Goal: Transaction & Acquisition: Purchase product/service

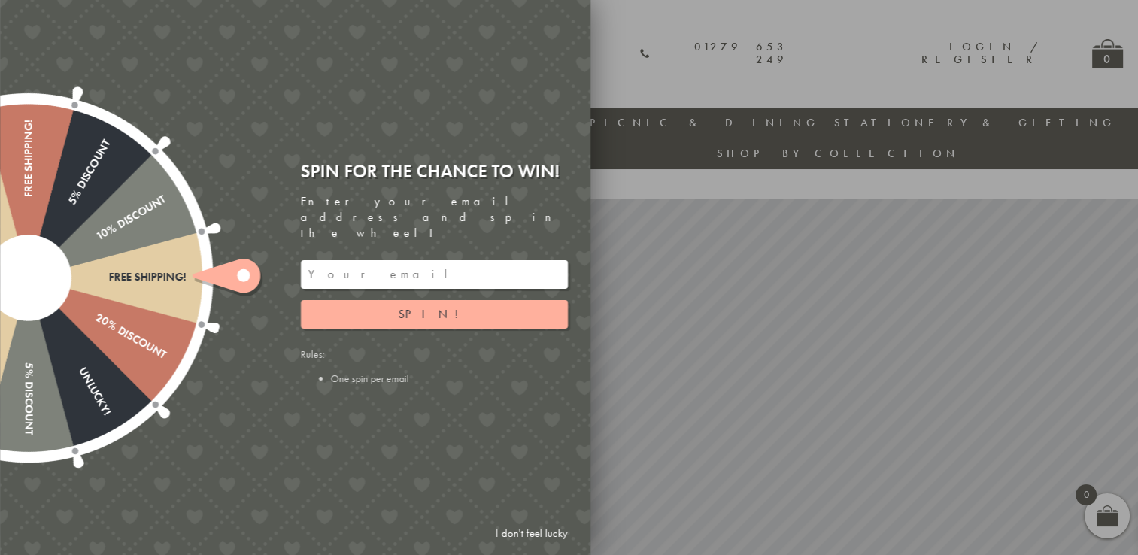
click at [343, 260] on input "email" at bounding box center [434, 274] width 267 height 29
type input "[EMAIL_ADDRESS][PERSON_NAME][DOMAIN_NAME]"
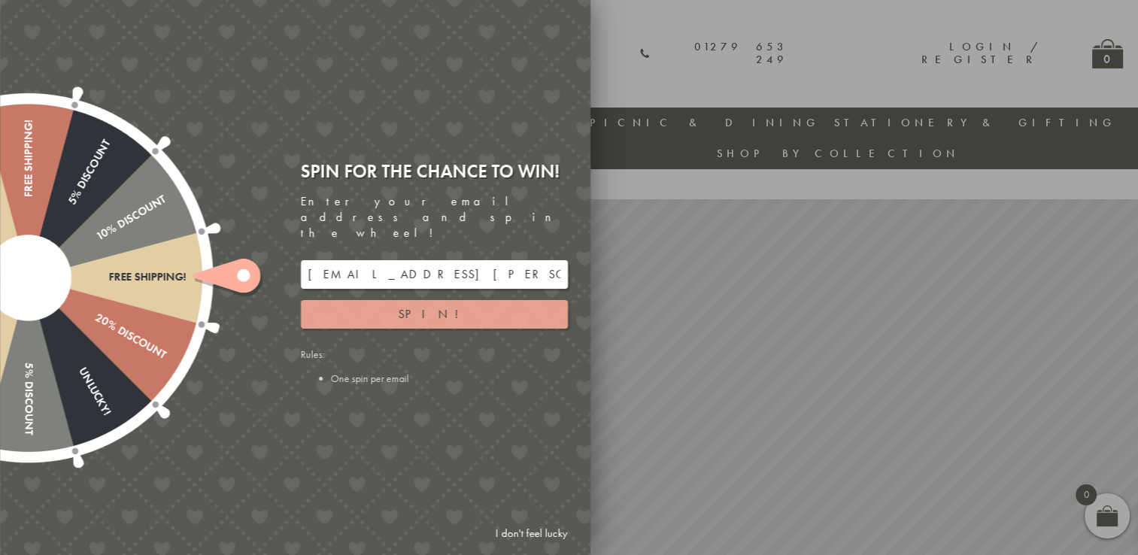
click at [344, 300] on button "Spin!" at bounding box center [434, 314] width 267 height 29
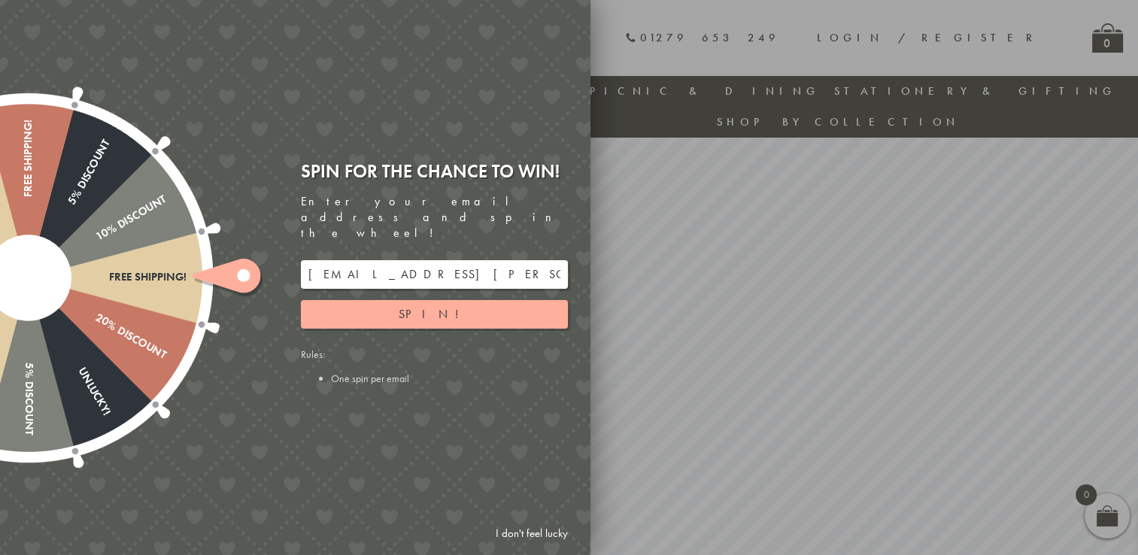
scroll to position [44, 0]
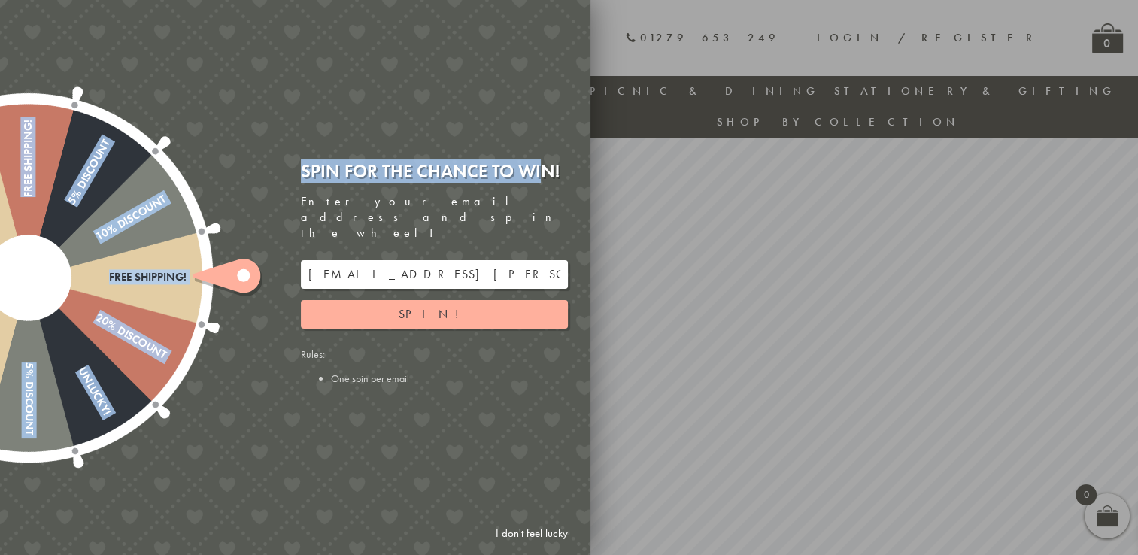
drag, startPoint x: 237, startPoint y: 130, endPoint x: 472, endPoint y: 149, distance: 236.2
click at [472, 149] on div "Free shipping! 20% Discount Unlucky! 5% Discount 10% Discount Unlucky! 15% Disc…" at bounding box center [211, 277] width 760 height 555
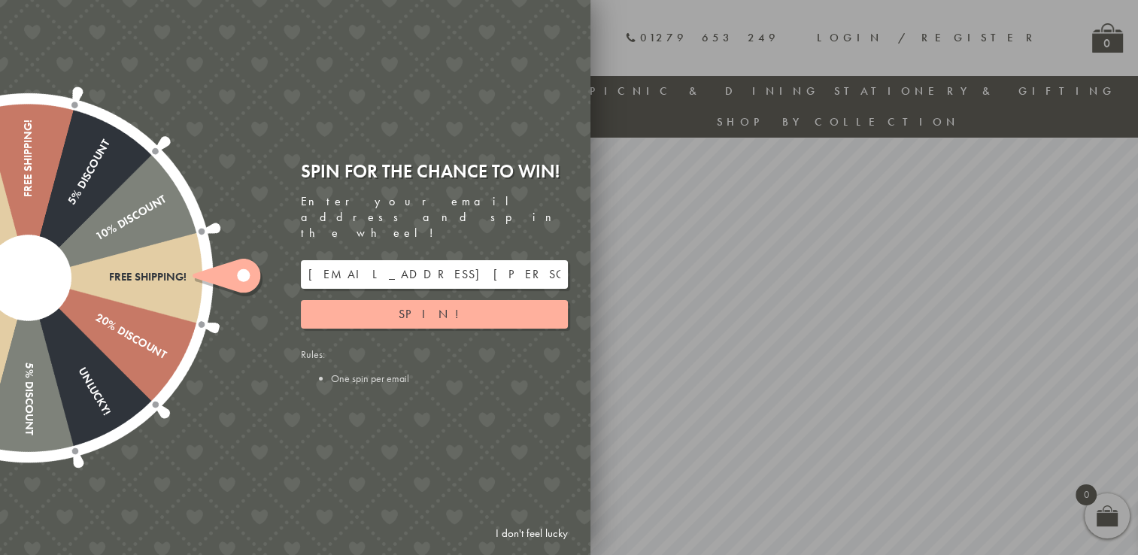
drag, startPoint x: 472, startPoint y: 149, endPoint x: 692, endPoint y: 19, distance: 255.4
click at [692, 19] on div at bounding box center [569, 277] width 1138 height 555
click at [667, 17] on div at bounding box center [569, 277] width 1138 height 555
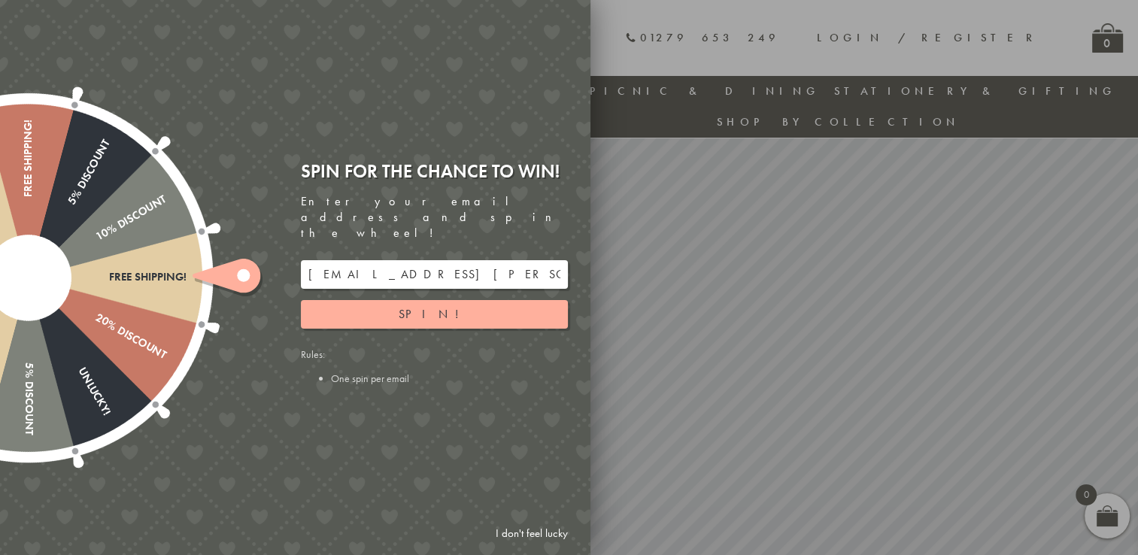
drag, startPoint x: 527, startPoint y: 528, endPoint x: 539, endPoint y: 528, distance: 12.0
click at [527, 528] on link "I don't feel lucky" at bounding box center [531, 534] width 87 height 28
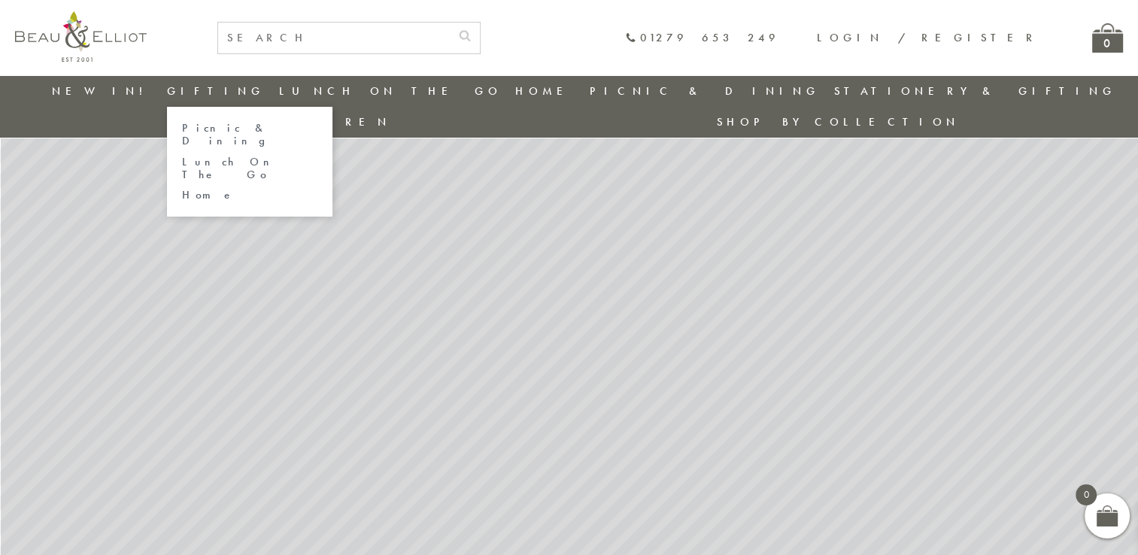
click at [200, 92] on link "Gifting" at bounding box center [216, 91] width 98 height 15
click at [220, 156] on link "Lunch On The Go" at bounding box center [249, 169] width 135 height 26
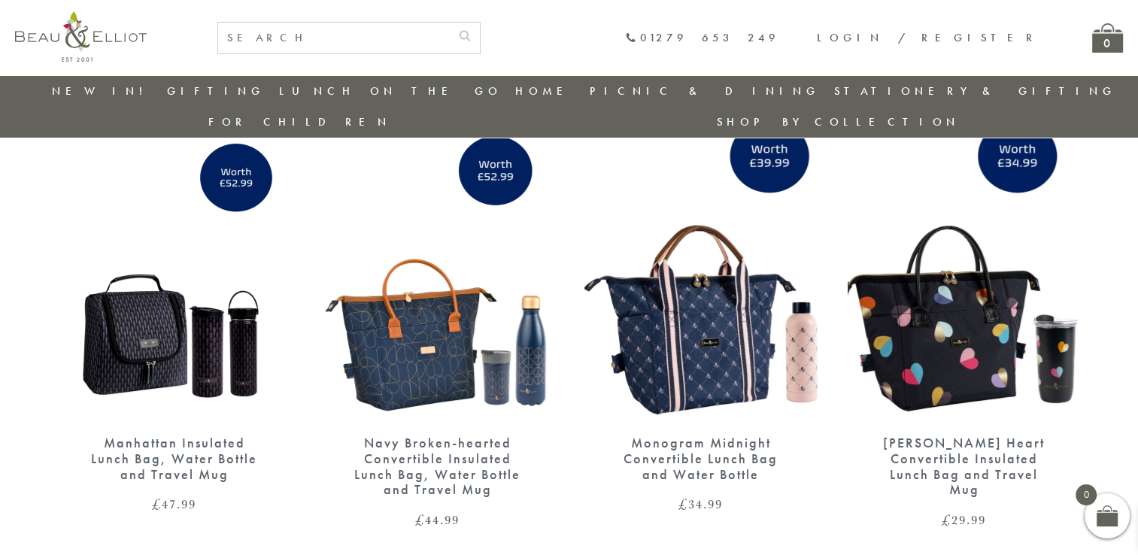
scroll to position [43, 0]
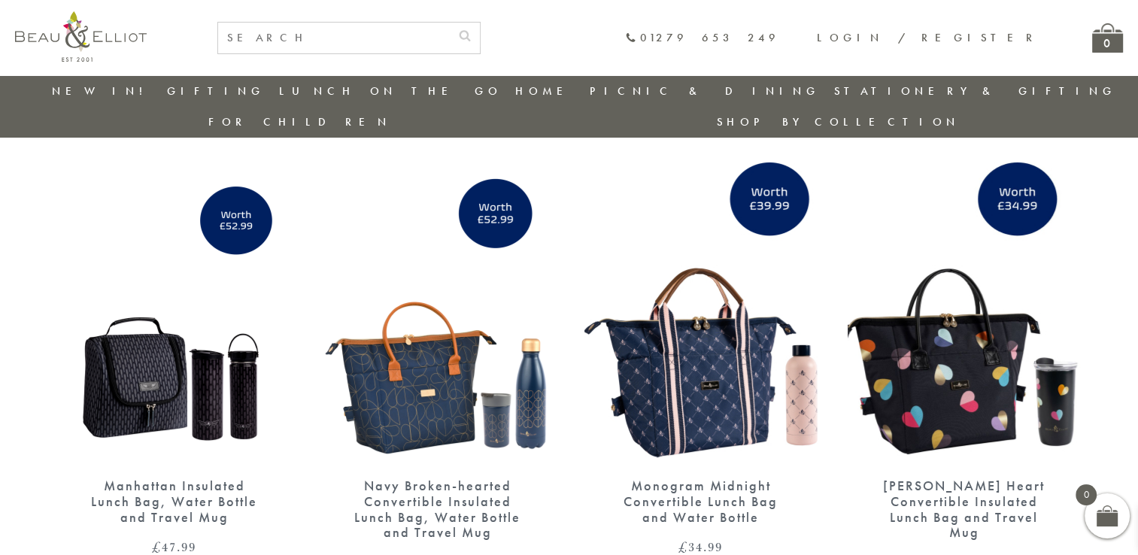
click at [135, 345] on img at bounding box center [174, 313] width 233 height 301
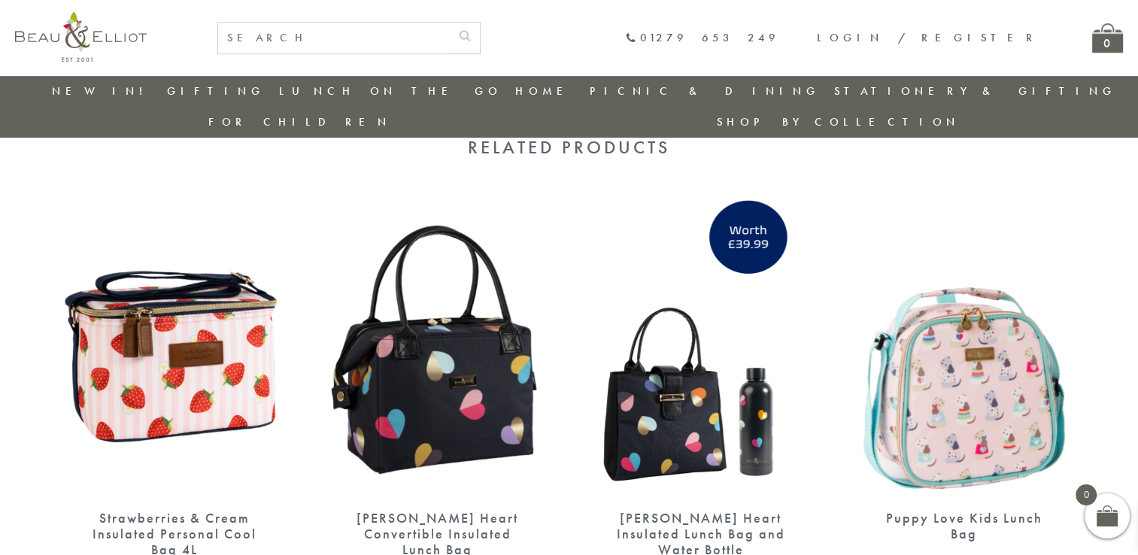
scroll to position [905, 0]
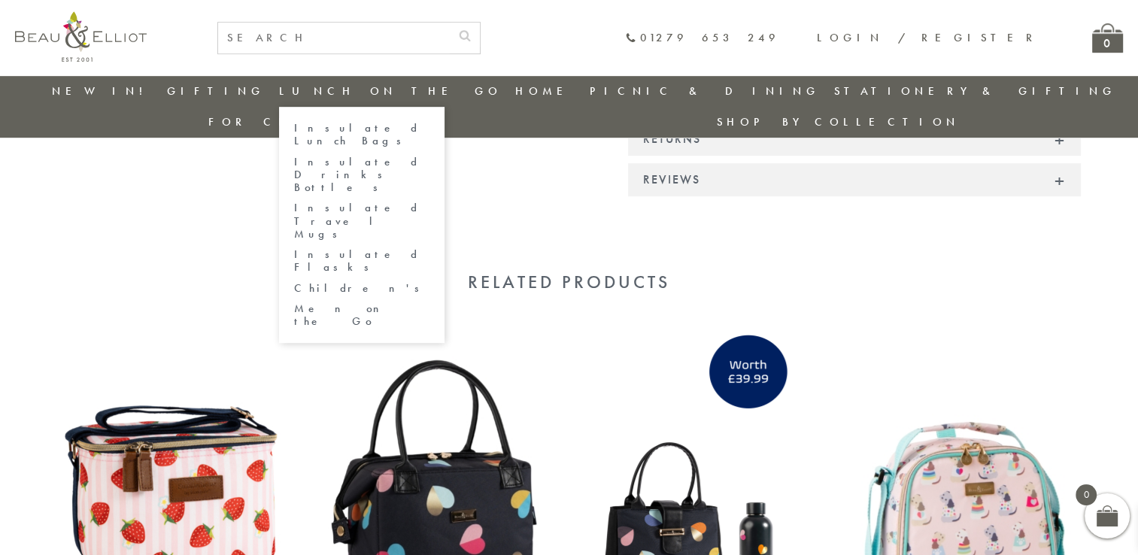
click at [353, 128] on link "Insulated Lunch Bags" at bounding box center [361, 135] width 135 height 26
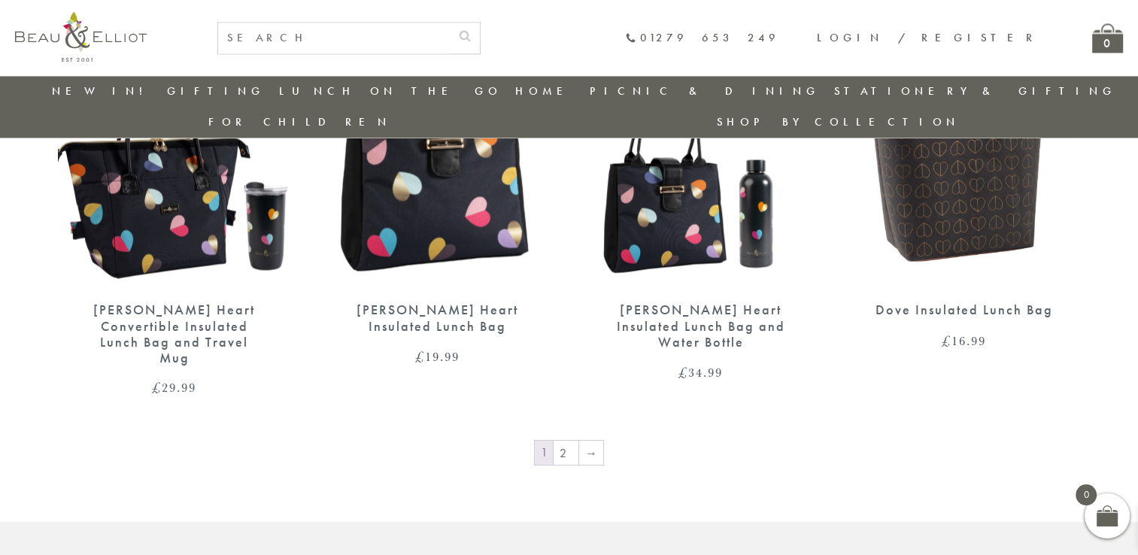
scroll to position [2602, 0]
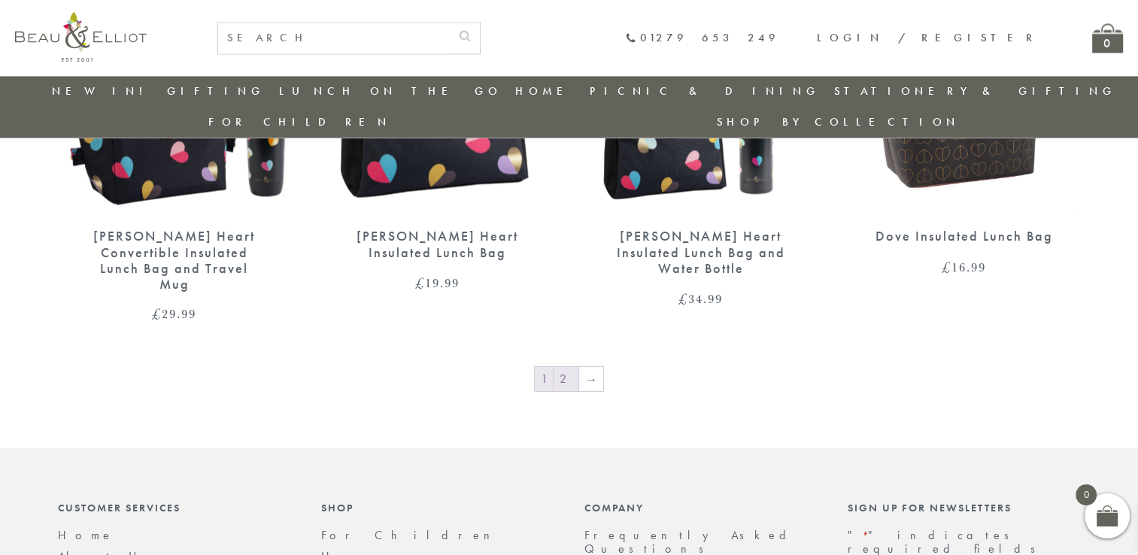
click at [569, 367] on link "2" at bounding box center [566, 379] width 25 height 24
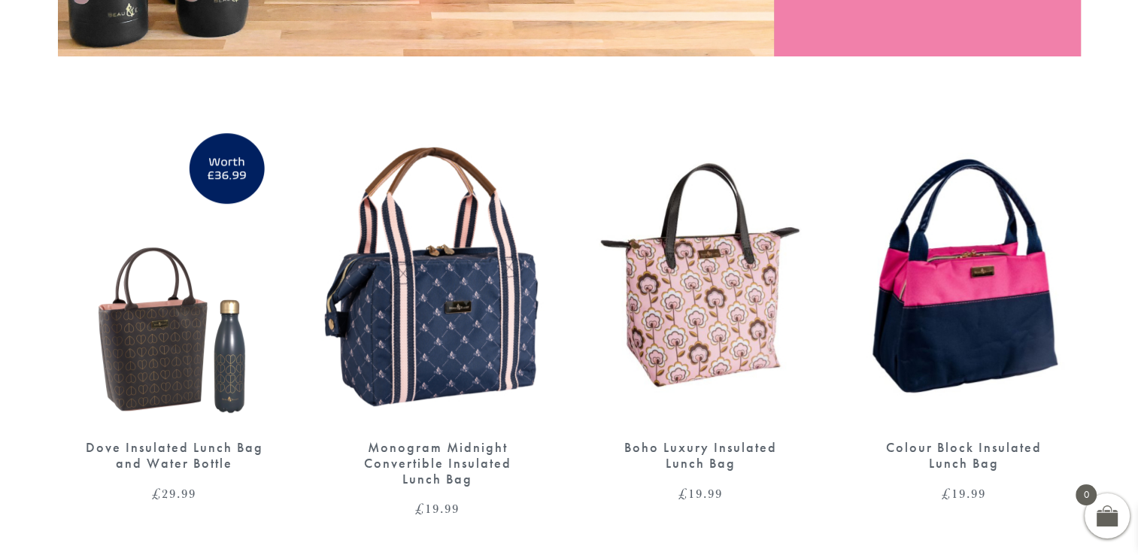
click at [191, 440] on div "Dove Insulated Lunch Bag and Water Bottle" at bounding box center [174, 455] width 181 height 31
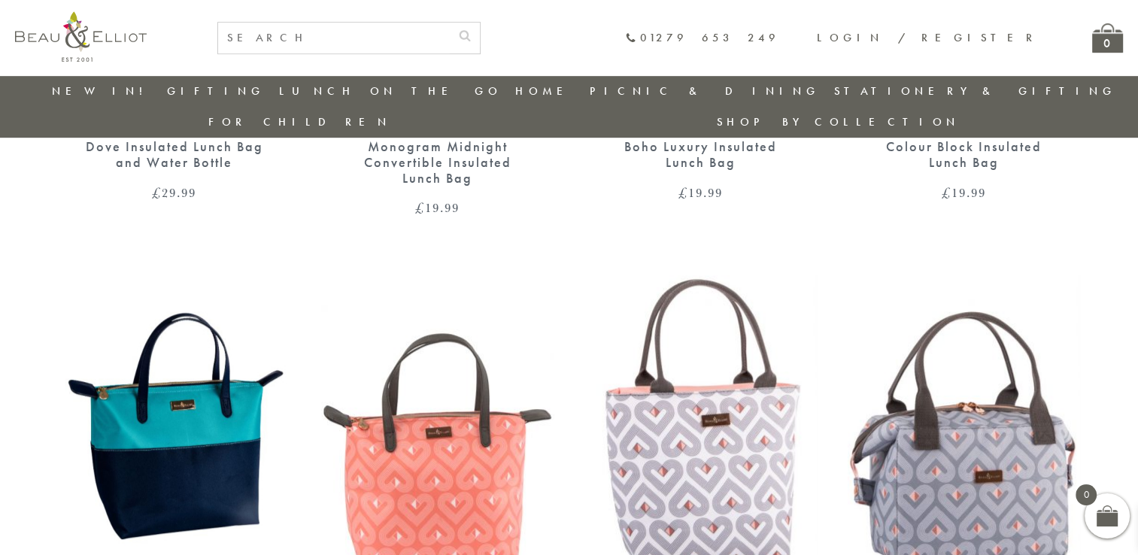
scroll to position [1172, 0]
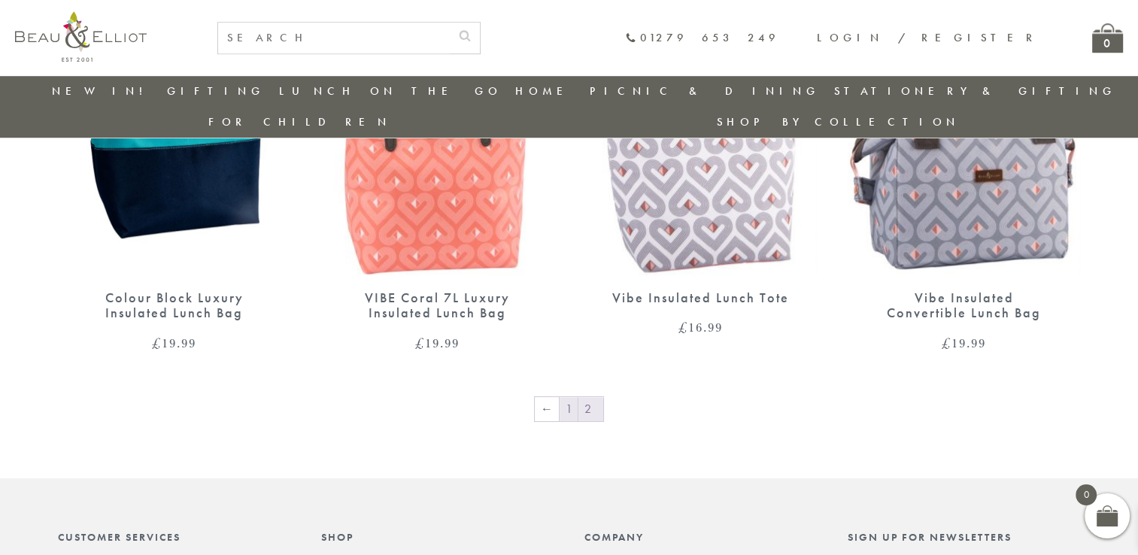
click at [566, 397] on link "1" at bounding box center [569, 409] width 18 height 24
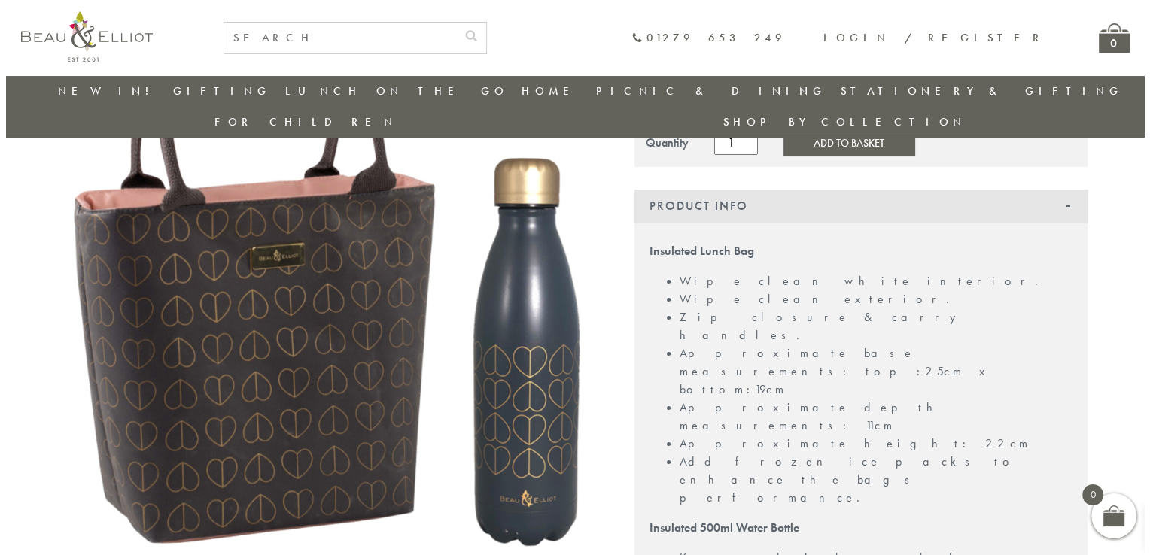
scroll to position [193, 0]
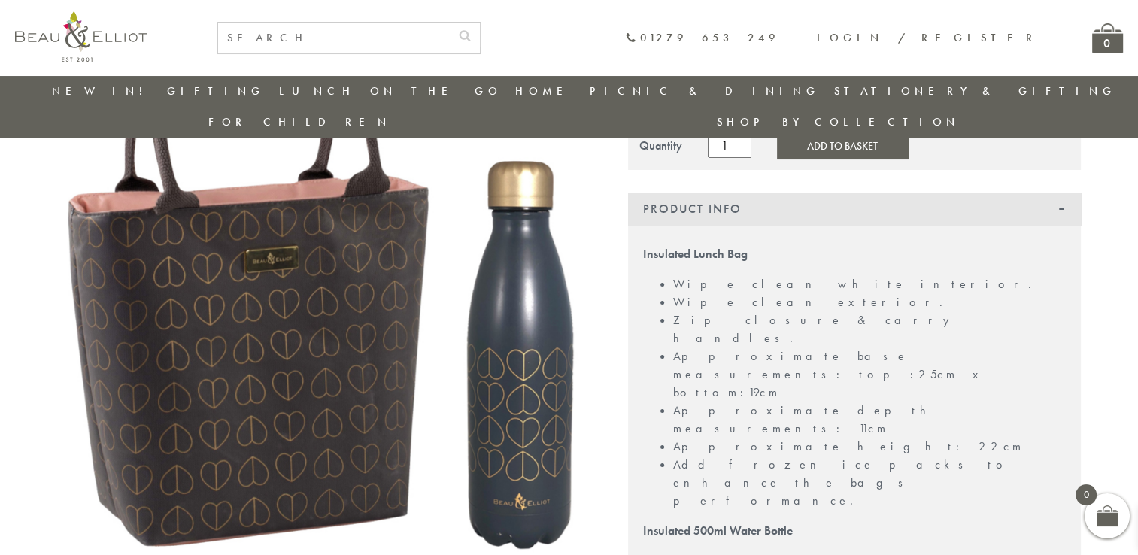
click at [280, 306] on img at bounding box center [321, 276] width 527 height 558
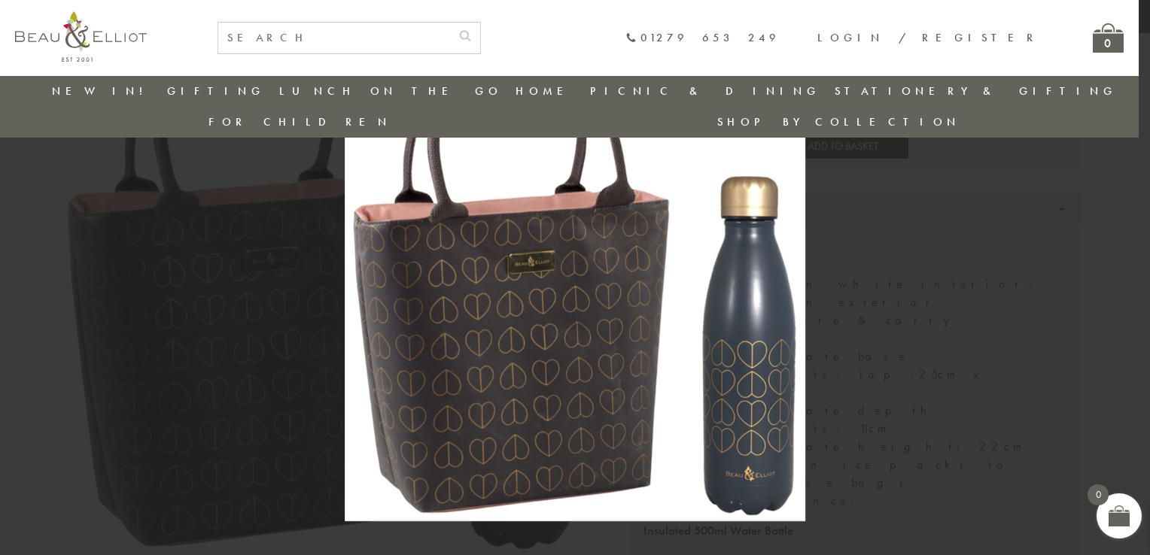
click at [960, 281] on div at bounding box center [575, 277] width 1150 height 555
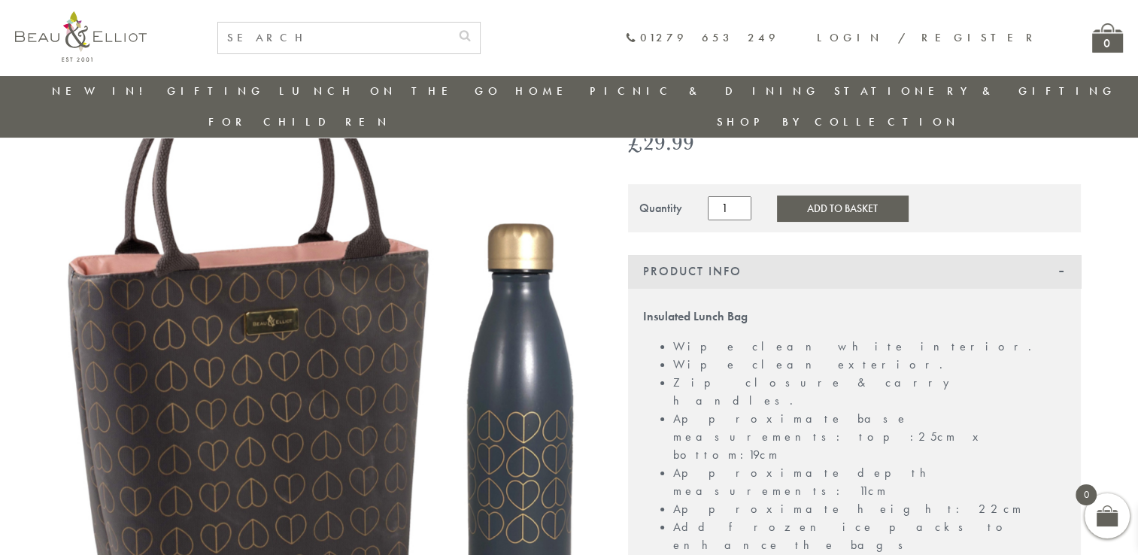
scroll to position [45, 0]
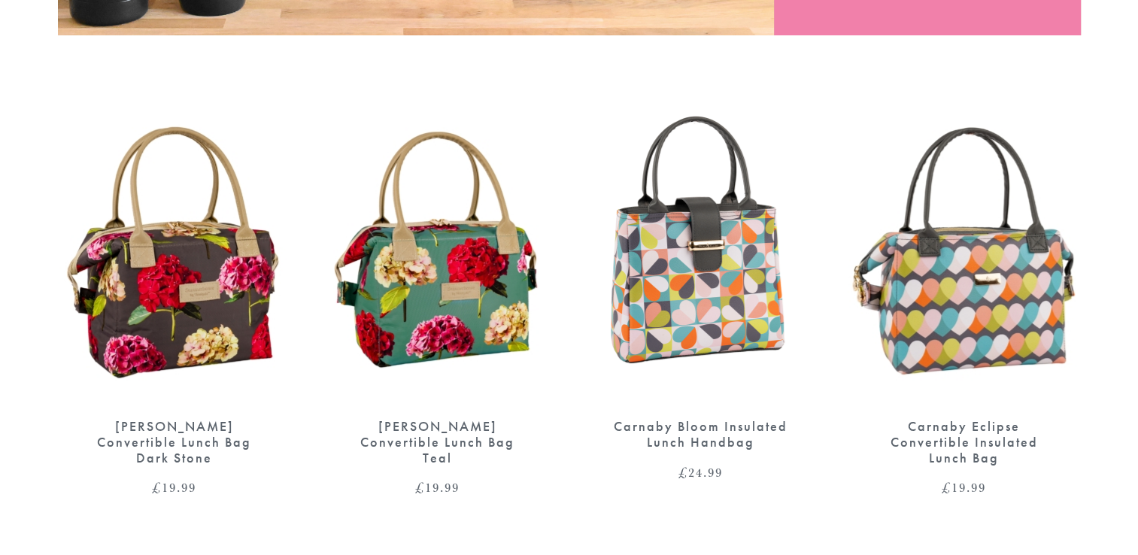
scroll to position [602, 0]
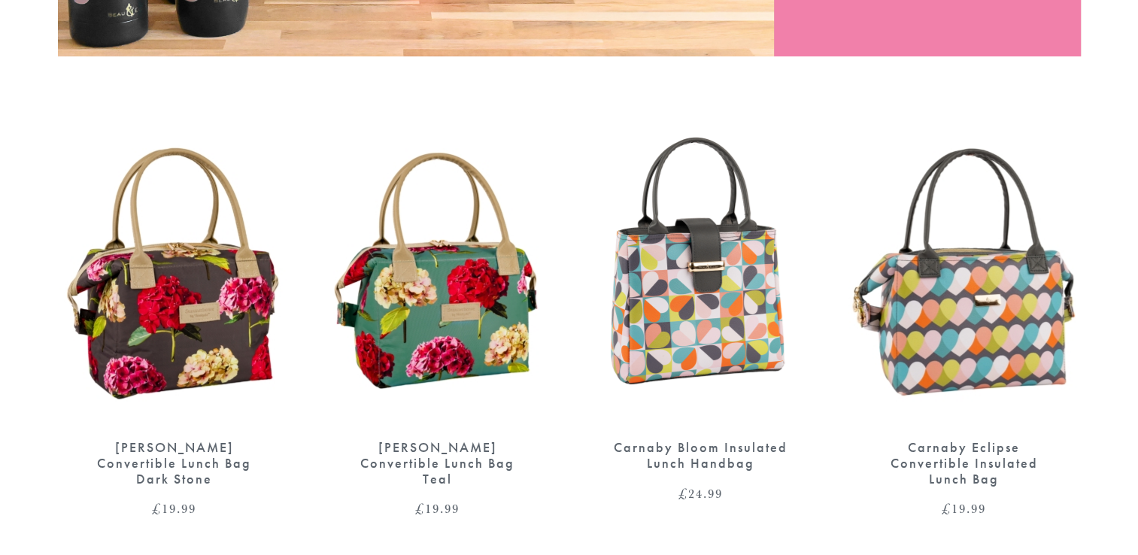
click at [677, 440] on div "Carnaby Bloom Insulated Lunch Handbag" at bounding box center [701, 455] width 181 height 31
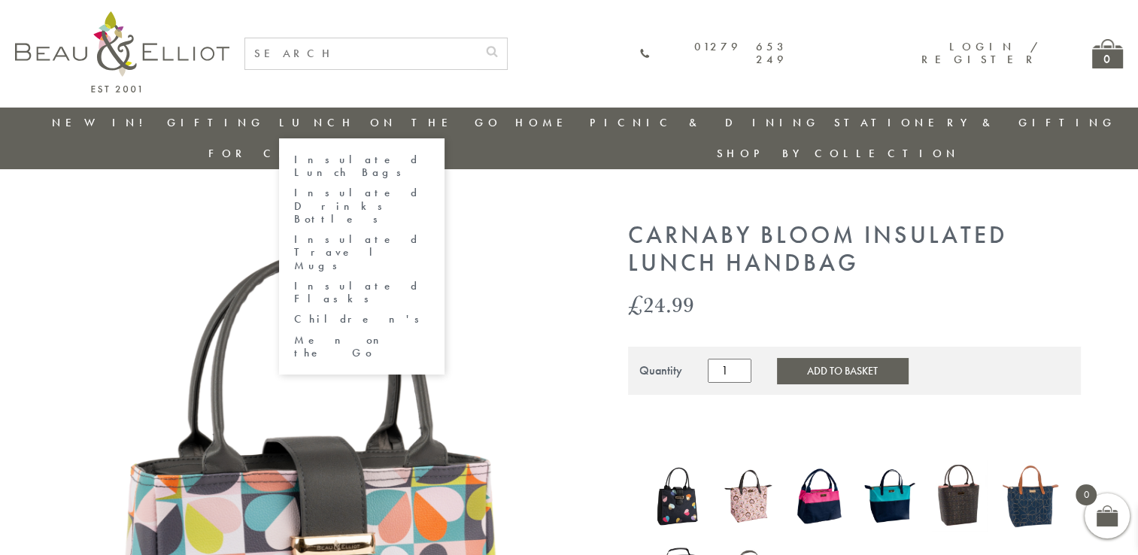
click at [340, 280] on link "Insulated Flasks" at bounding box center [361, 293] width 135 height 26
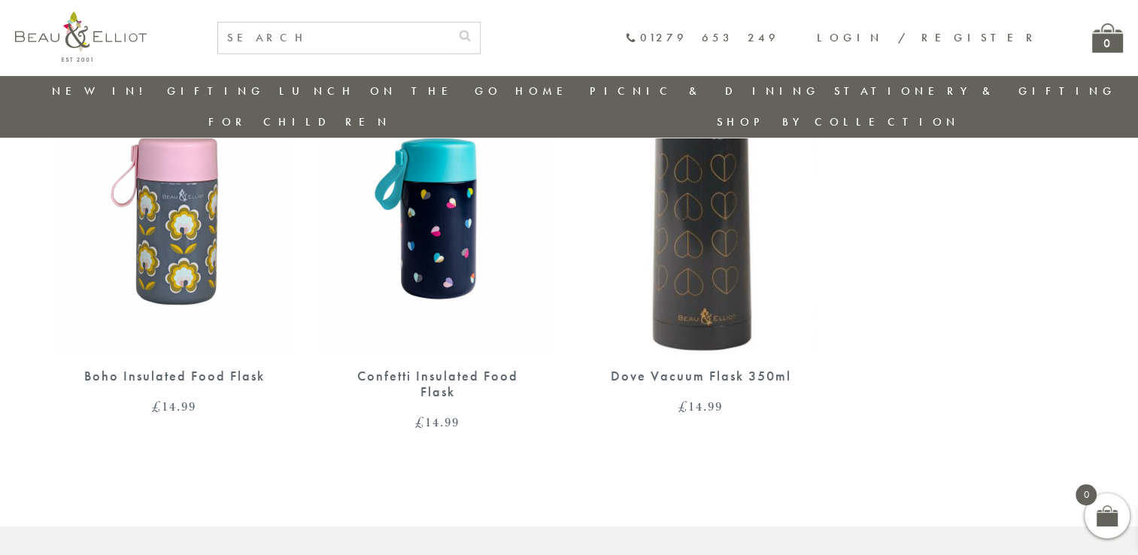
scroll to position [570, 0]
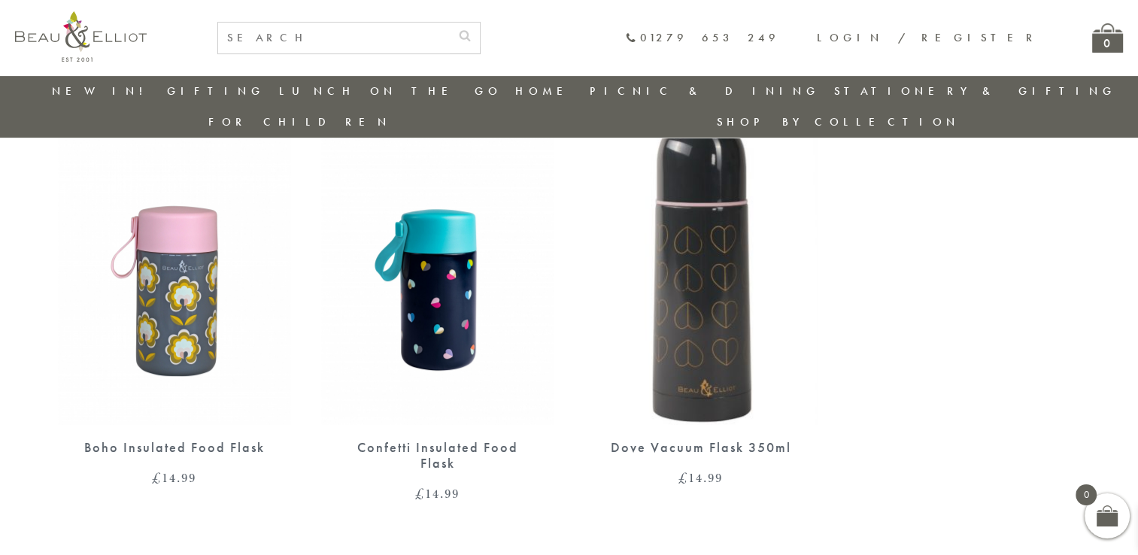
click at [448, 440] on div "Confetti Insulated Food Flask" at bounding box center [438, 455] width 181 height 31
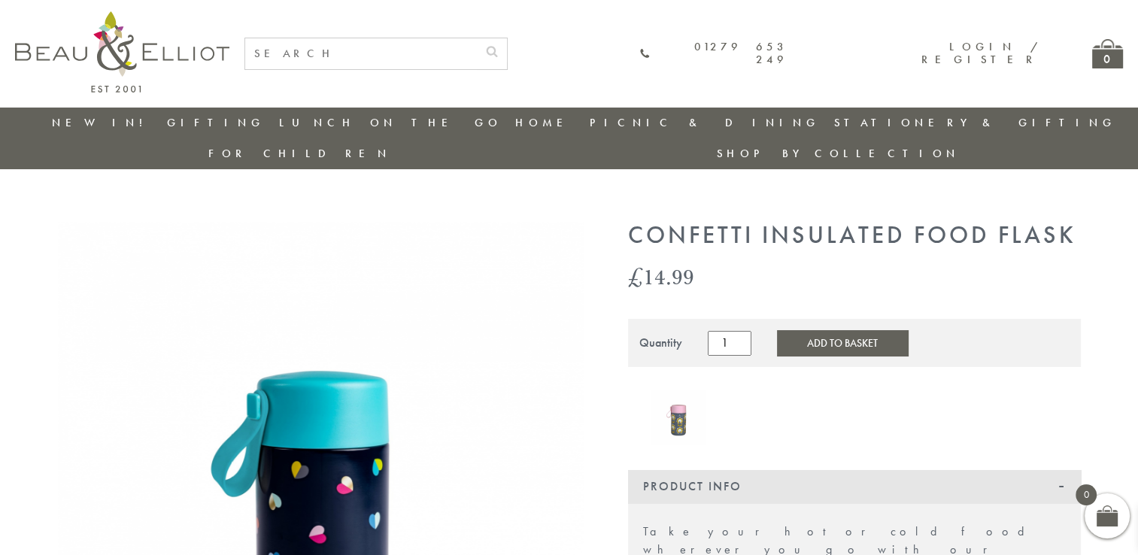
click at [99, 123] on link "New in!" at bounding box center [102, 122] width 101 height 15
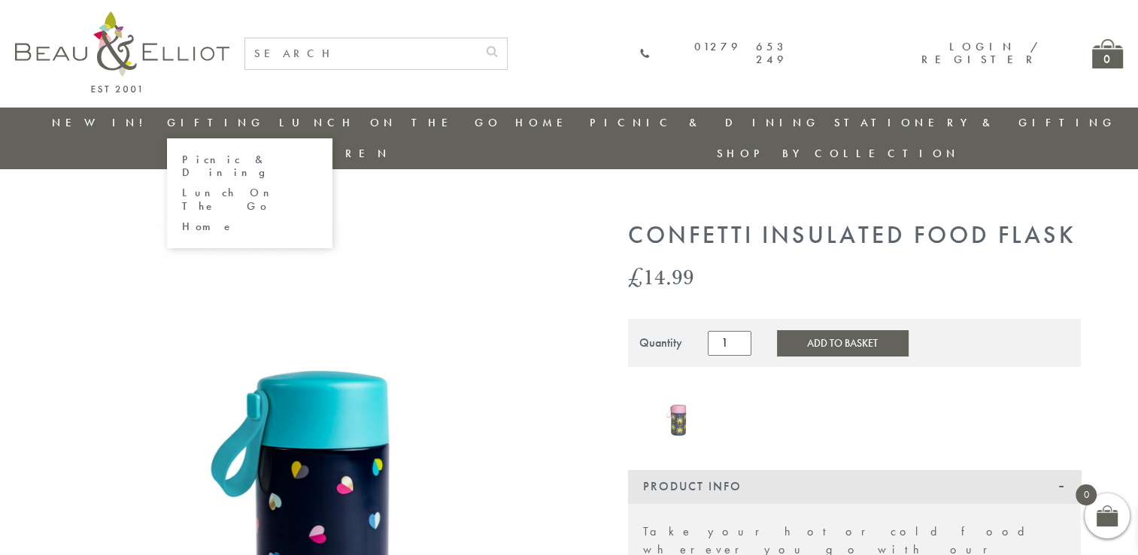
click at [230, 187] on link "Lunch On The Go" at bounding box center [249, 200] width 135 height 26
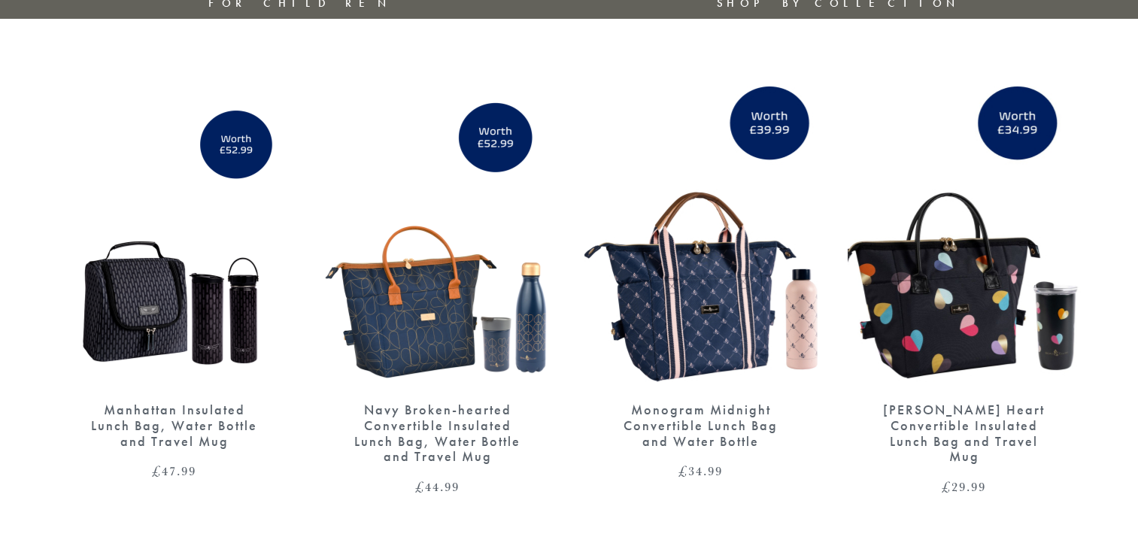
scroll to position [226, 0]
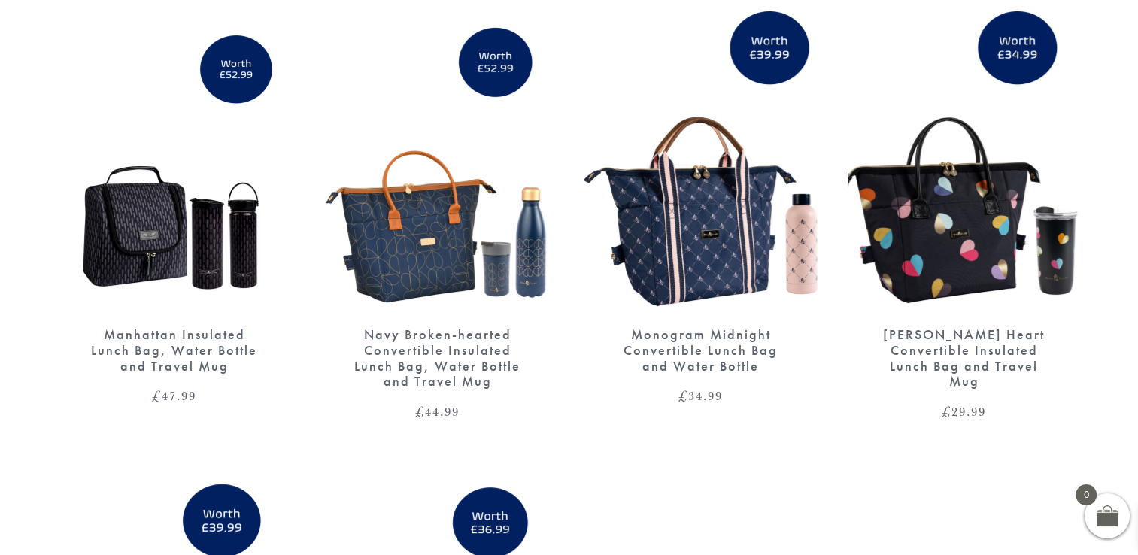
click at [196, 327] on div "Manhattan Insulated Lunch Bag, Water Bottle and Travel Mug" at bounding box center [174, 350] width 181 height 47
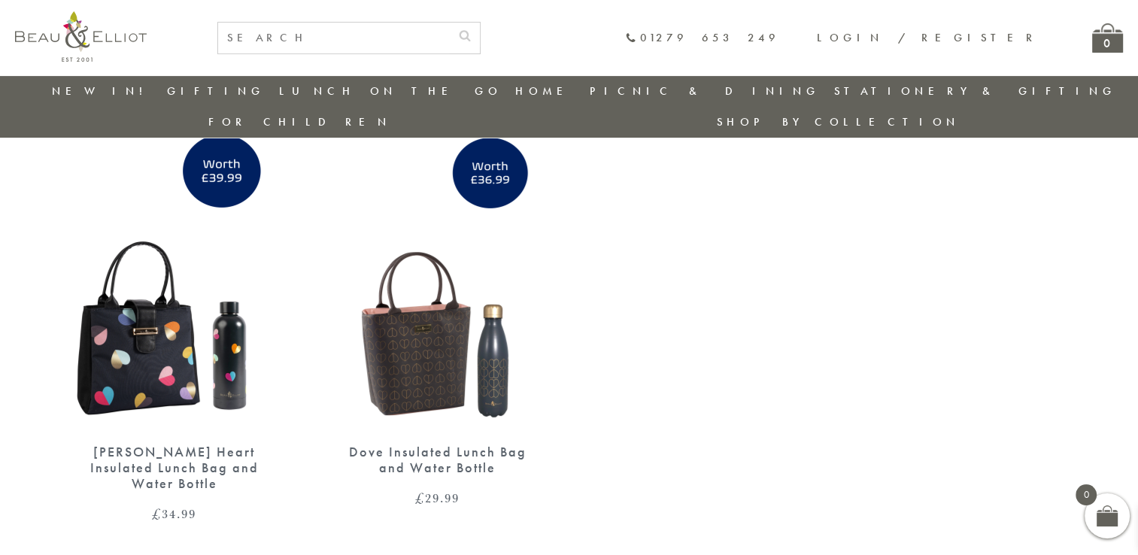
scroll to position [570, 0]
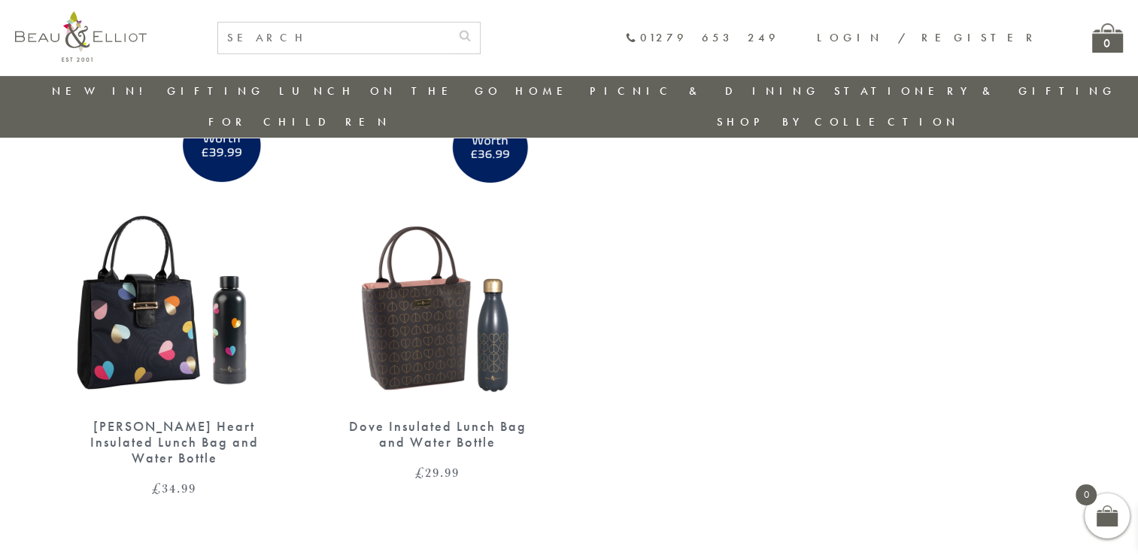
click at [415, 419] on div "Dove Insulated Lunch Bag and Water Bottle" at bounding box center [438, 434] width 181 height 31
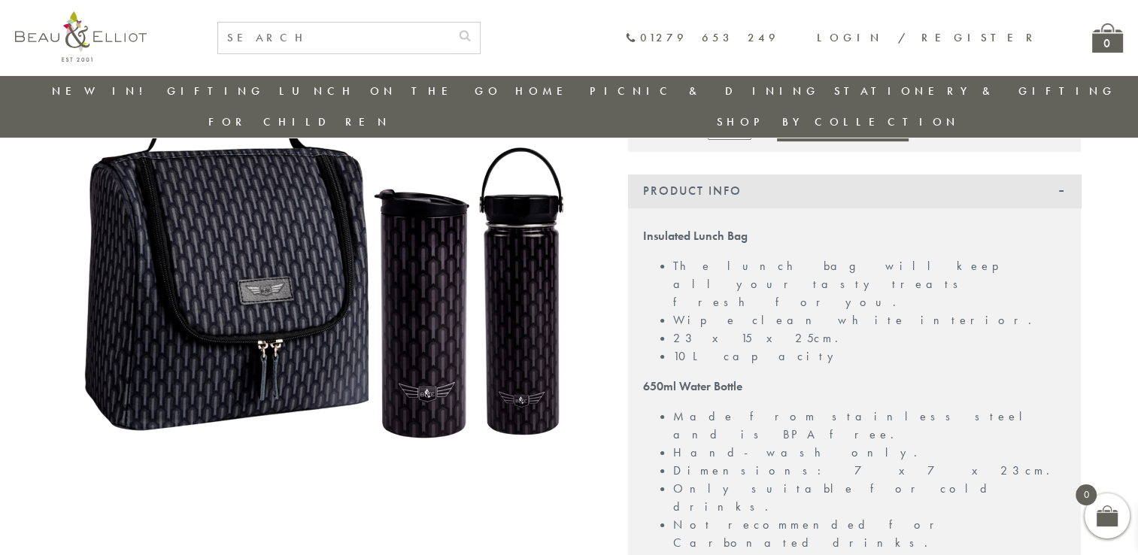
scroll to position [153, 0]
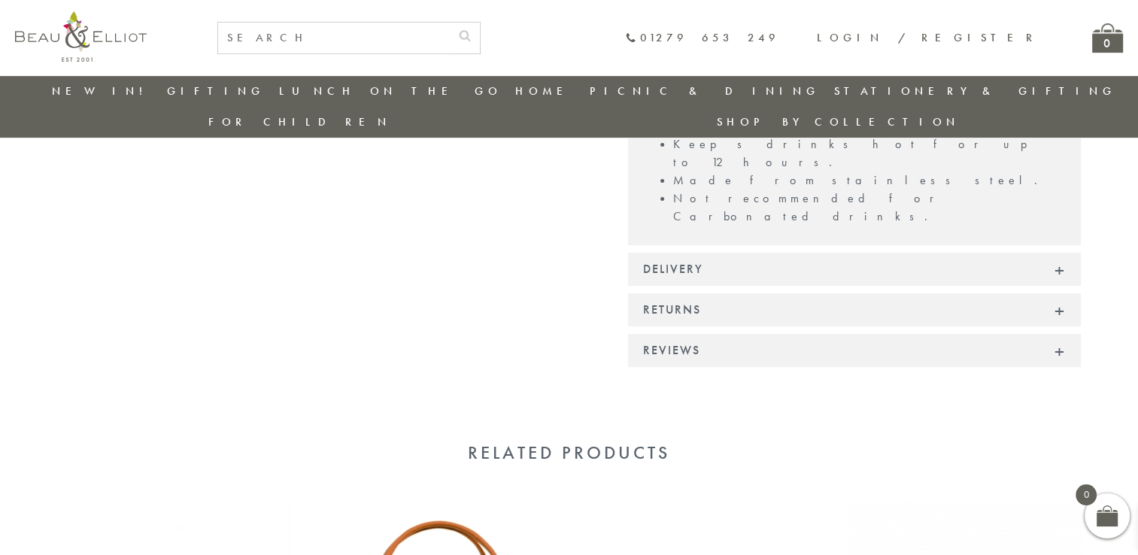
scroll to position [645, 0]
click at [427, 42] on input "text" at bounding box center [334, 38] width 232 height 31
type input "ice packs"
click at [450, 23] on button "submit" at bounding box center [465, 35] width 30 height 24
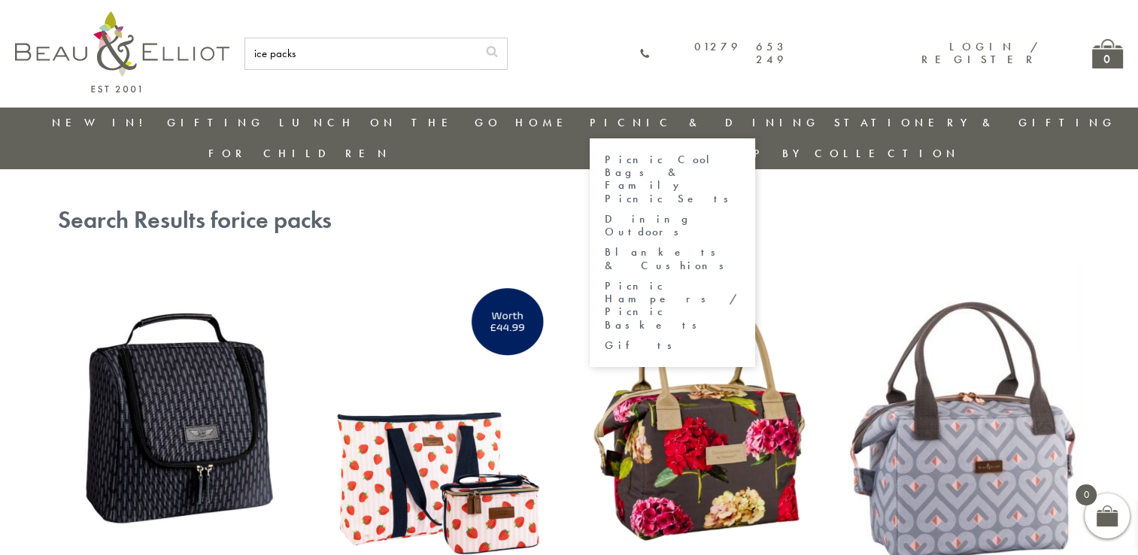
click at [610, 158] on link "Picnic Cool Bags & Family Picnic Sets" at bounding box center [672, 179] width 135 height 52
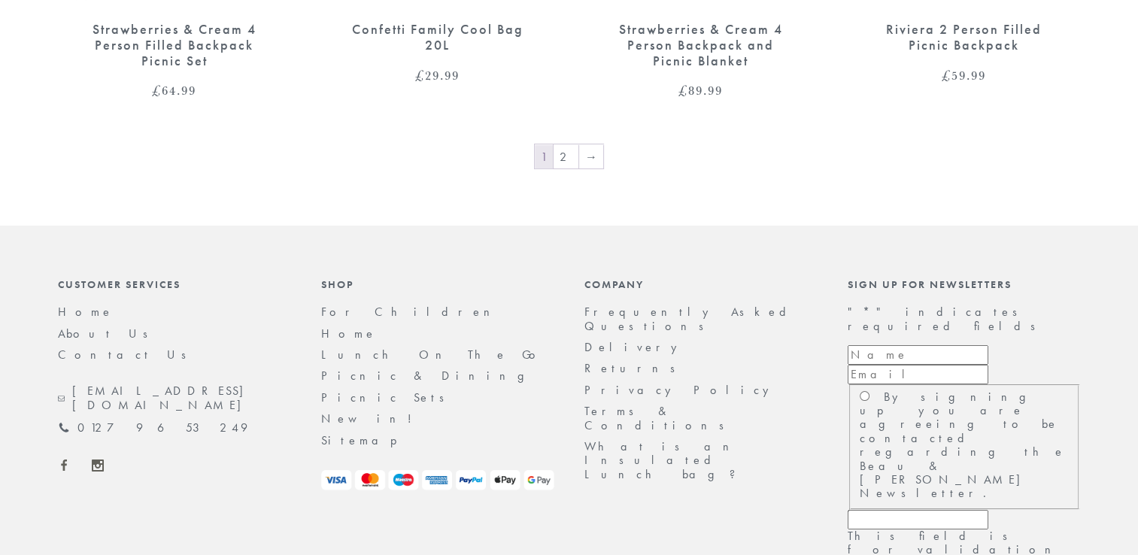
scroll to position [2814, 0]
click at [573, 142] on link "2" at bounding box center [566, 154] width 25 height 24
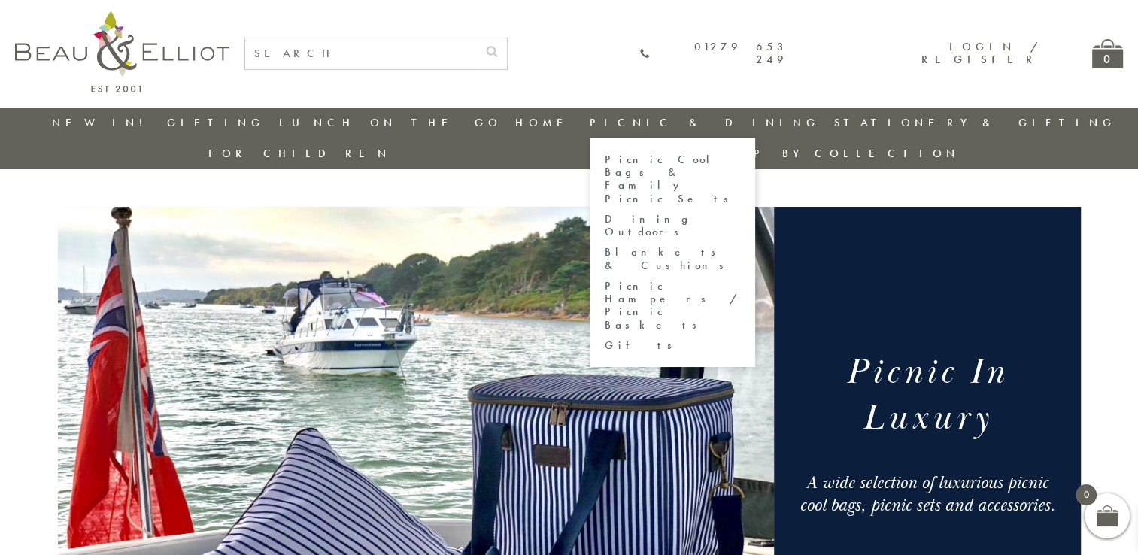
click at [605, 280] on link "Picnic Hampers / Picnic Baskets" at bounding box center [672, 306] width 135 height 52
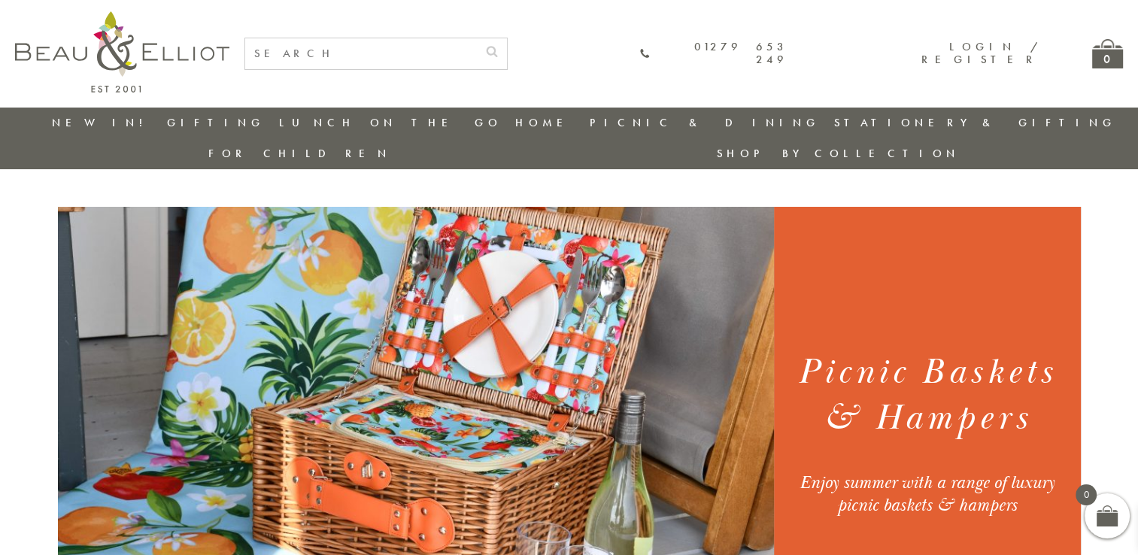
click at [96, 122] on link "New in!" at bounding box center [102, 122] width 101 height 15
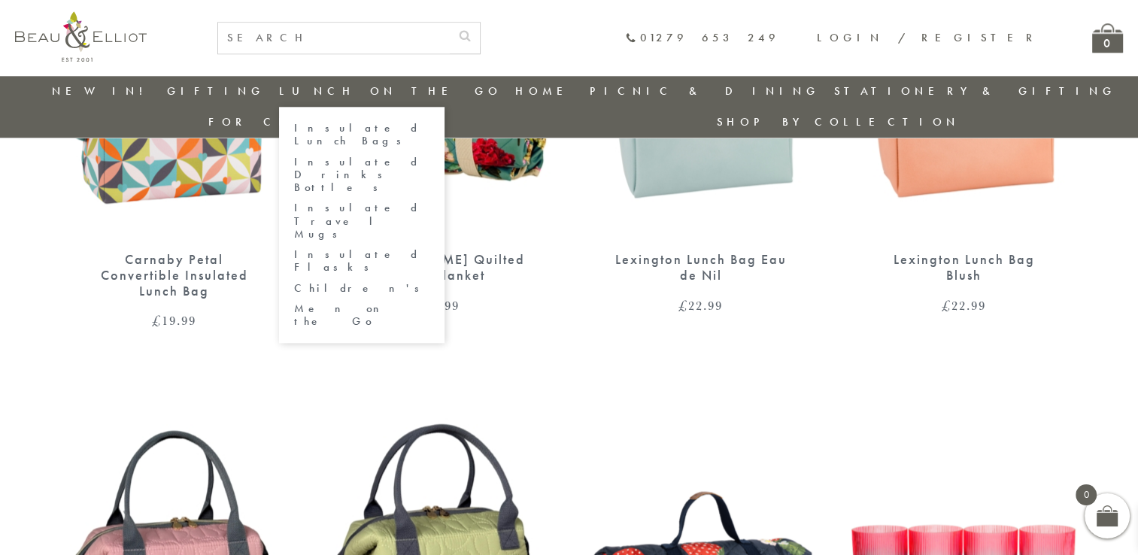
scroll to position [1473, 0]
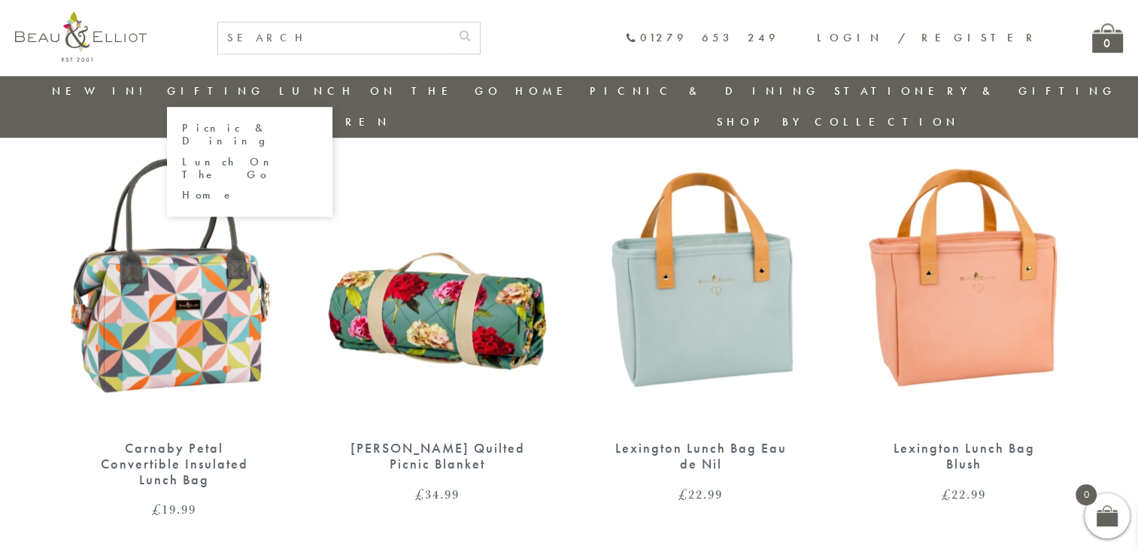
click at [203, 156] on link "Lunch On The Go" at bounding box center [249, 169] width 135 height 26
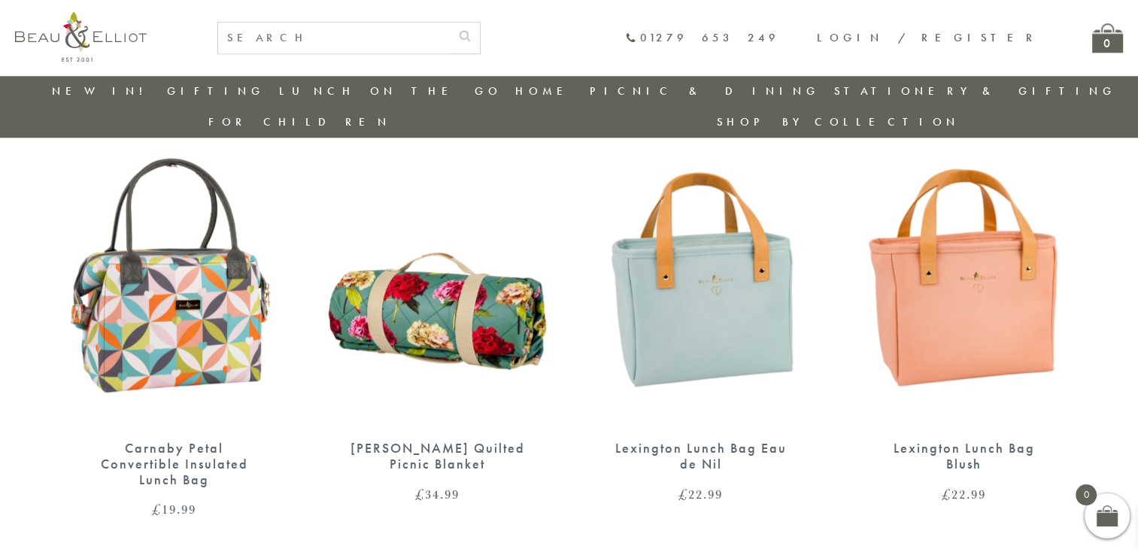
scroll to position [1582, 0]
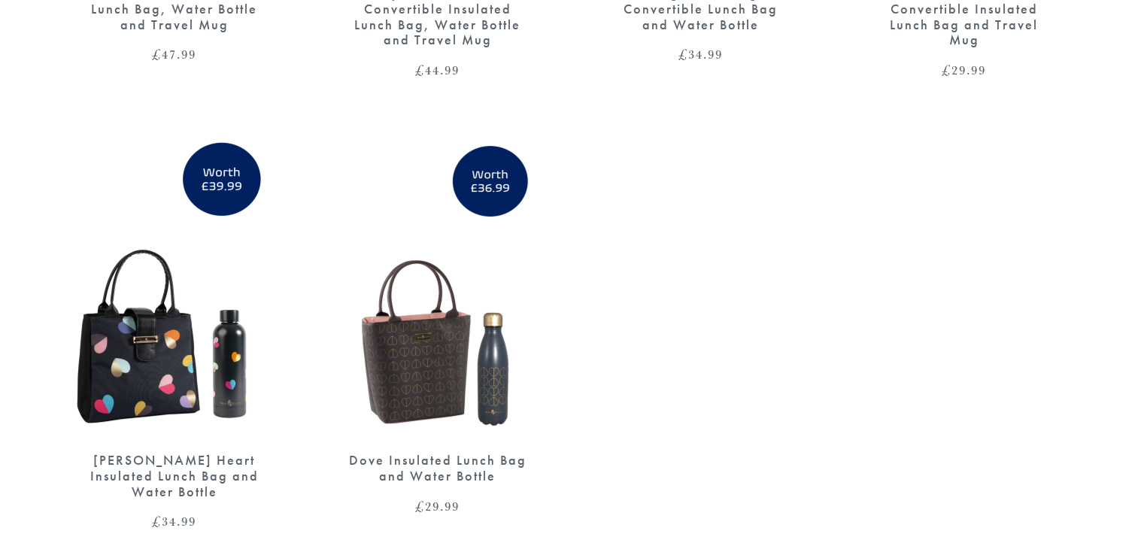
scroll to position [602, 0]
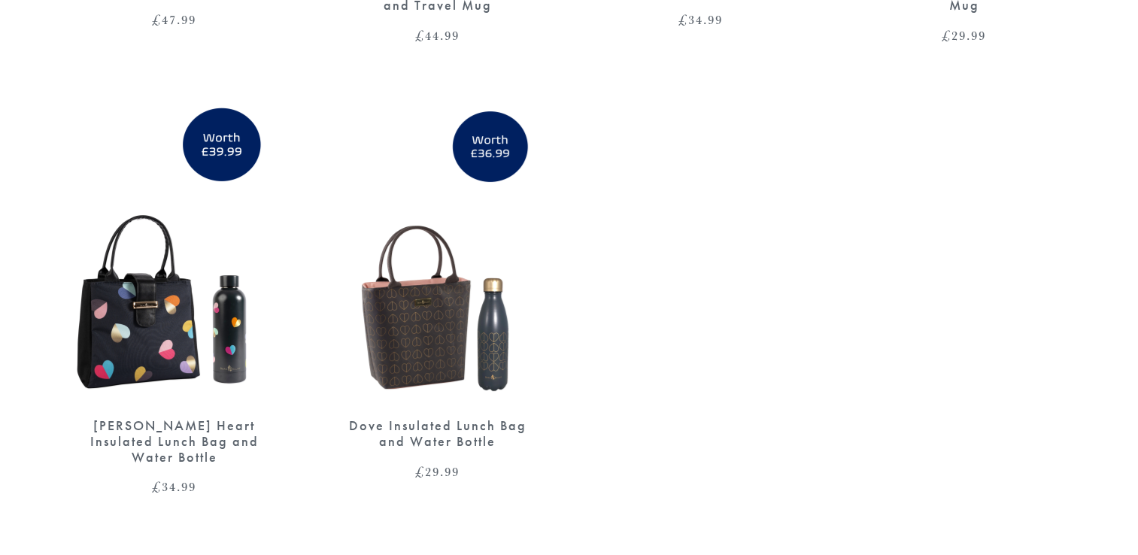
click at [450, 418] on div "Dove Insulated Lunch Bag and Water Bottle" at bounding box center [438, 433] width 181 height 31
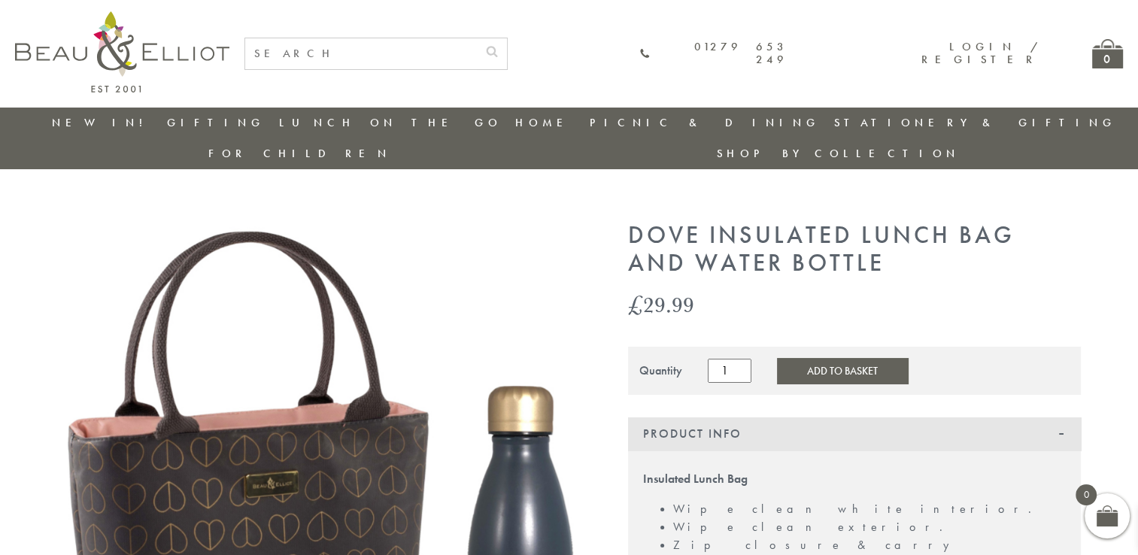
click at [816, 358] on button "Add to Basket" at bounding box center [842, 371] width 131 height 26
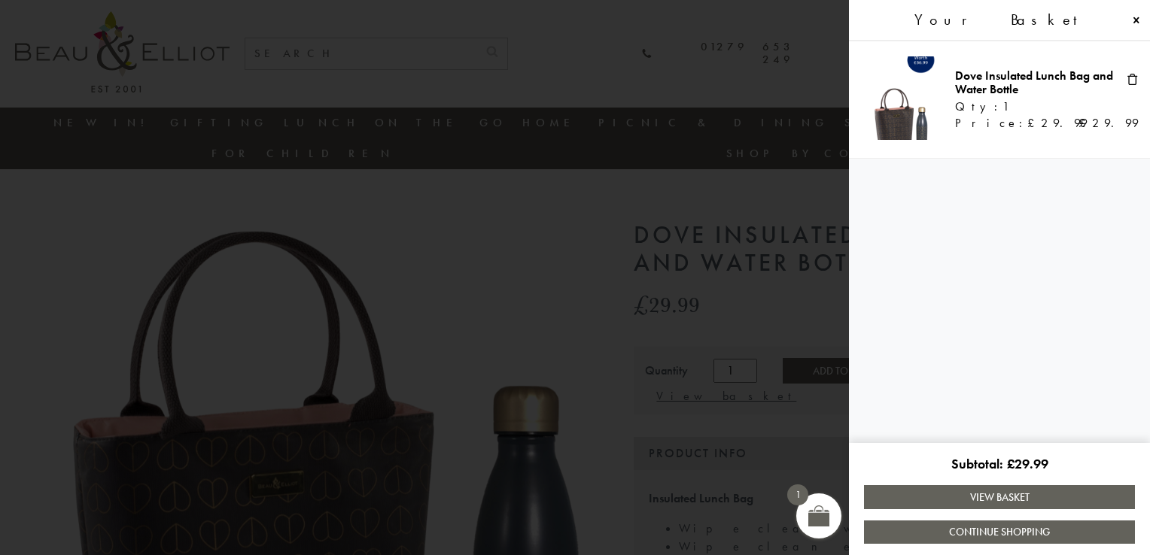
click at [956, 494] on link "View Basket" at bounding box center [999, 496] width 271 height 23
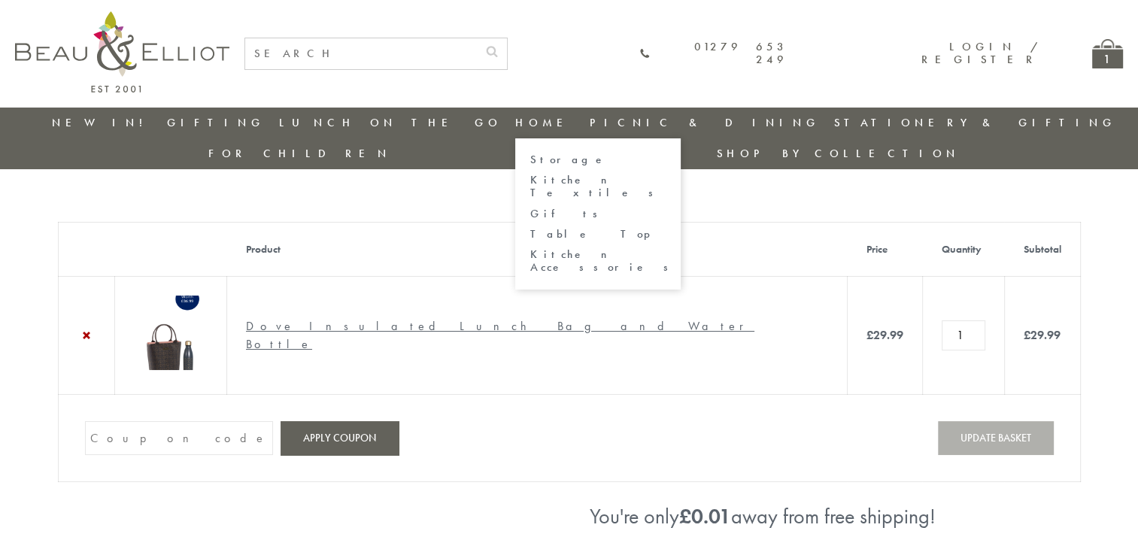
click at [530, 248] on link "Kitchen Accessories" at bounding box center [597, 261] width 135 height 26
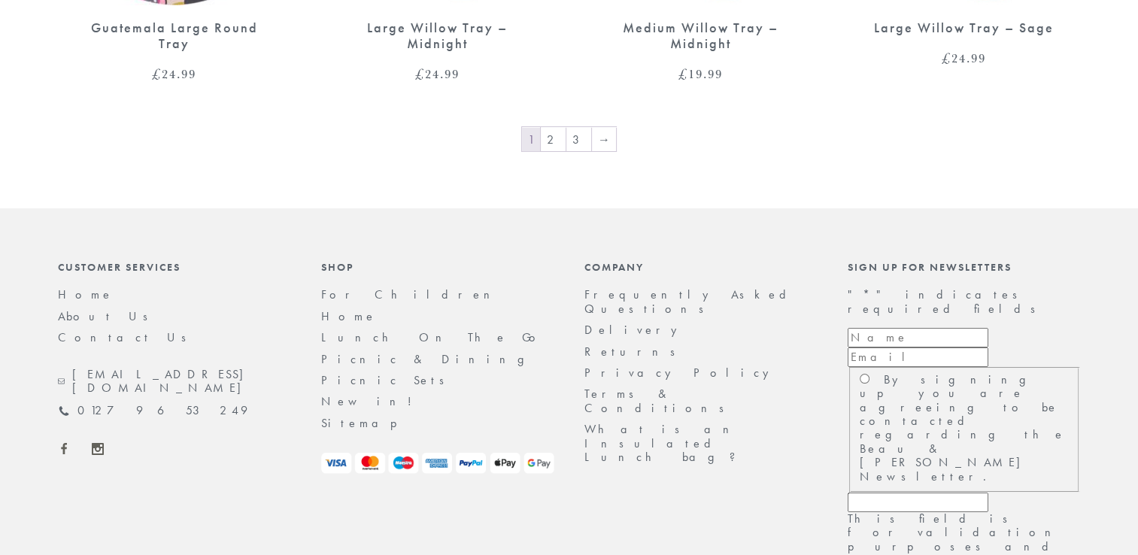
scroll to position [2767, 0]
click at [558, 126] on link "2" at bounding box center [553, 138] width 25 height 24
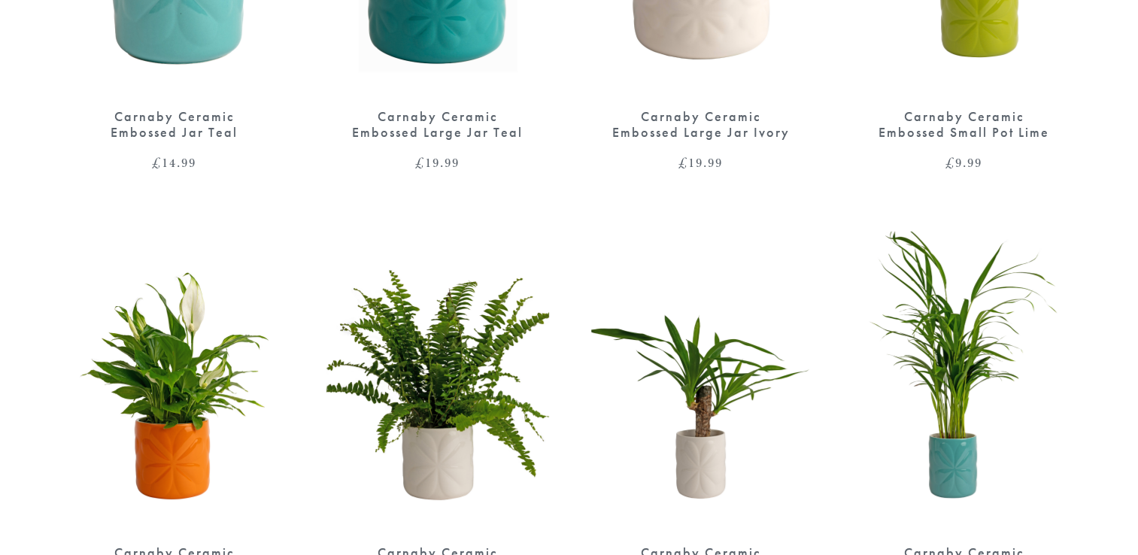
scroll to position [2483, 0]
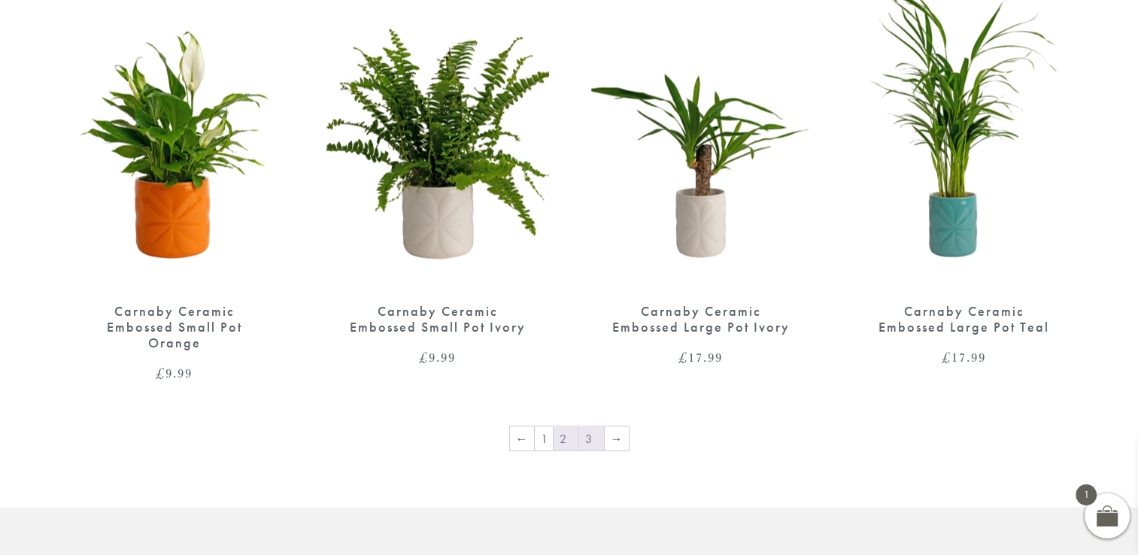
click at [587, 427] on link "3" at bounding box center [591, 439] width 25 height 24
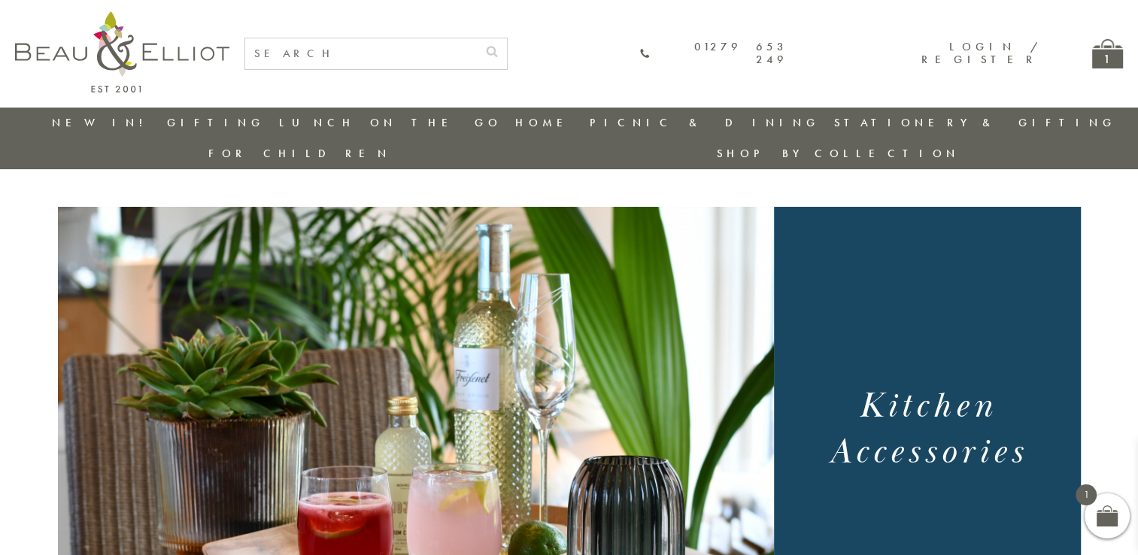
click at [834, 122] on link "Stationery & Gifting" at bounding box center [975, 122] width 282 height 15
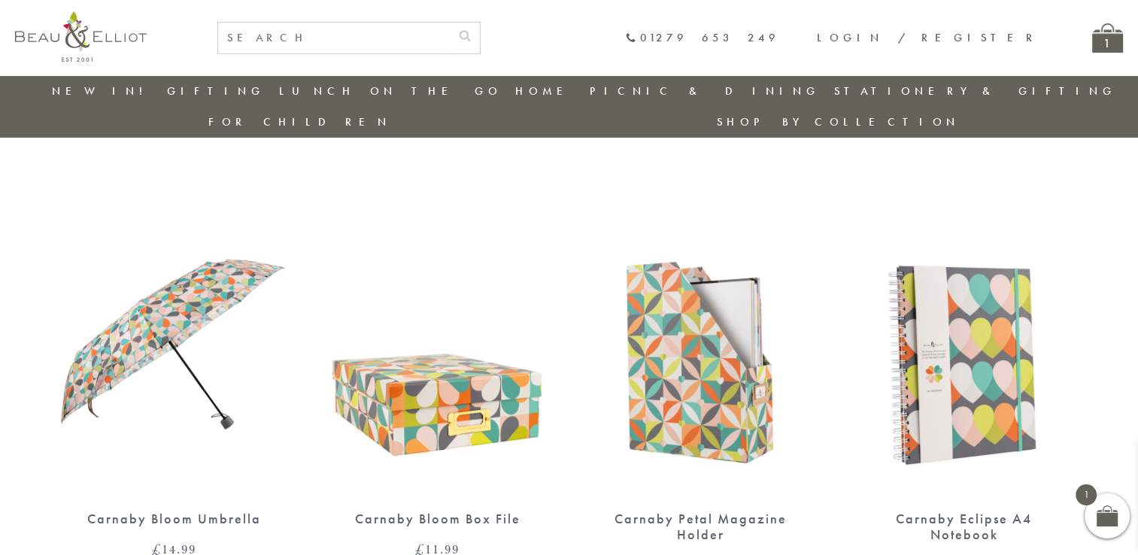
scroll to position [498, 0]
click at [834, 84] on link "Stationery & Gifting" at bounding box center [975, 91] width 282 height 15
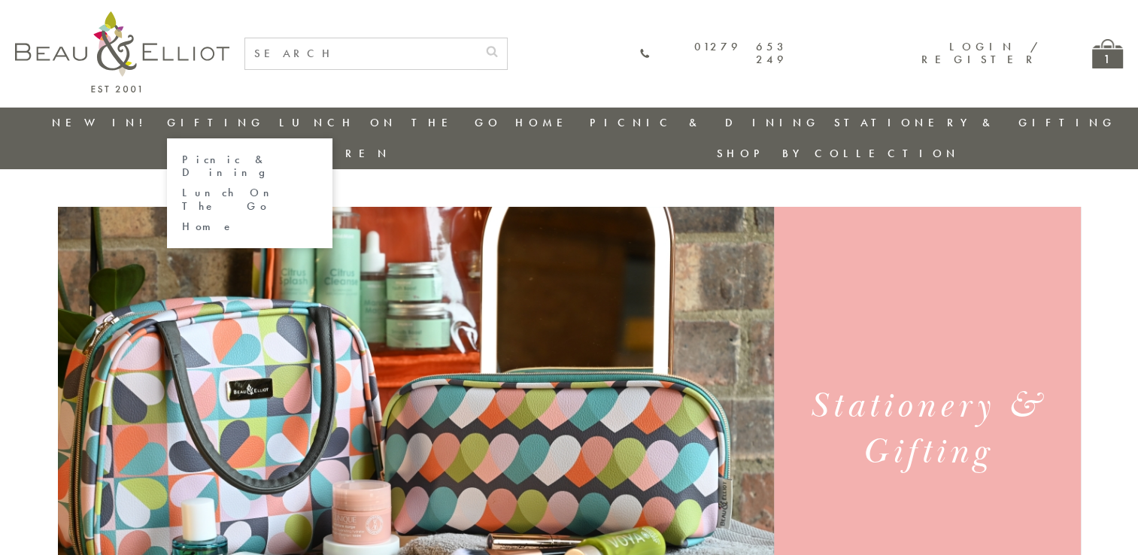
click at [199, 220] on link "Home" at bounding box center [249, 226] width 135 height 13
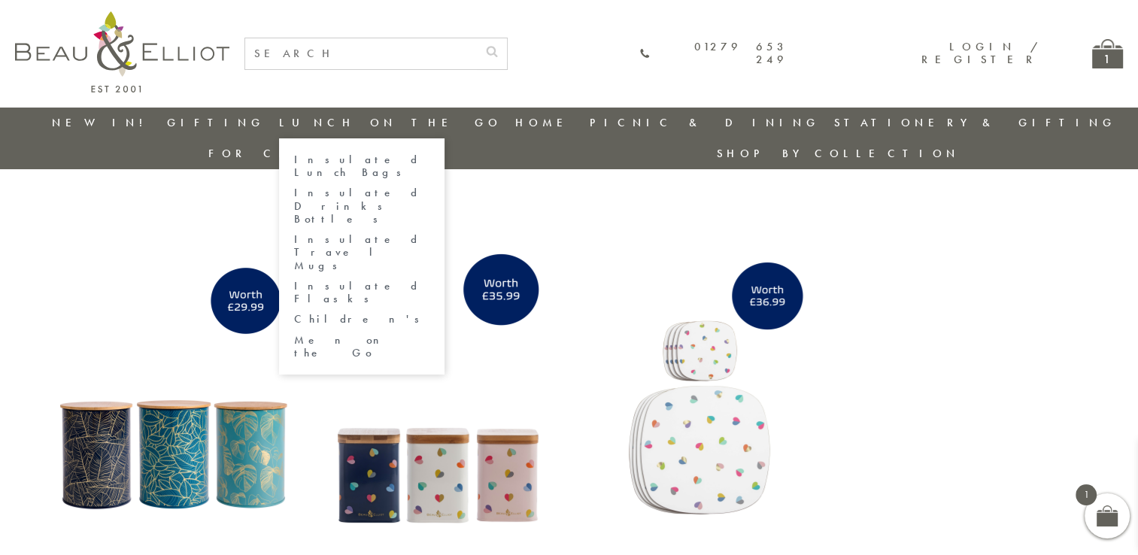
click at [322, 187] on link "Insulated Drinks Bottles" at bounding box center [361, 206] width 135 height 39
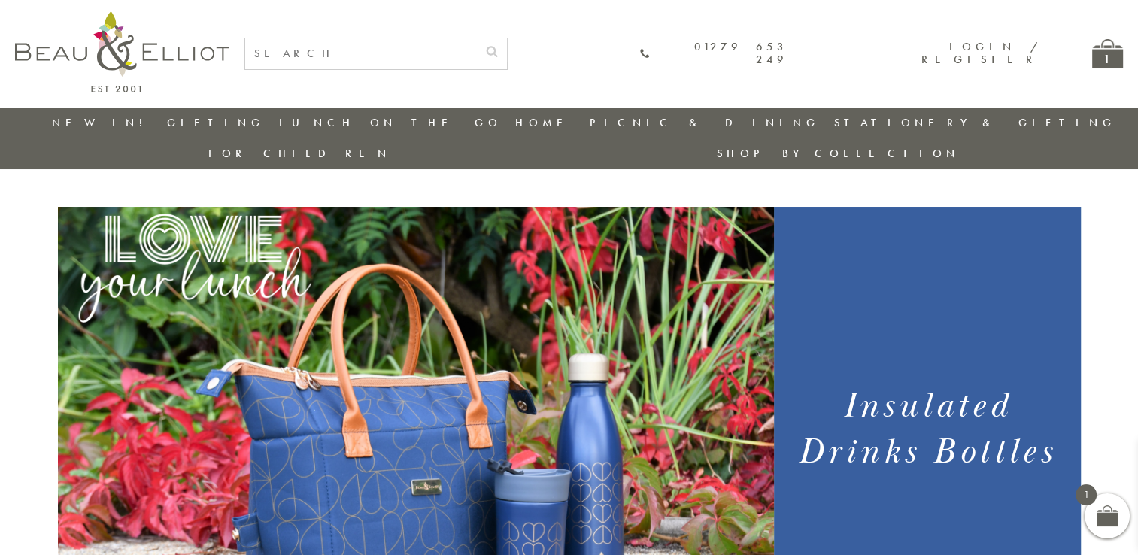
click at [834, 119] on link "Stationery & Gifting" at bounding box center [975, 122] width 282 height 15
